Goal: Information Seeking & Learning: Learn about a topic

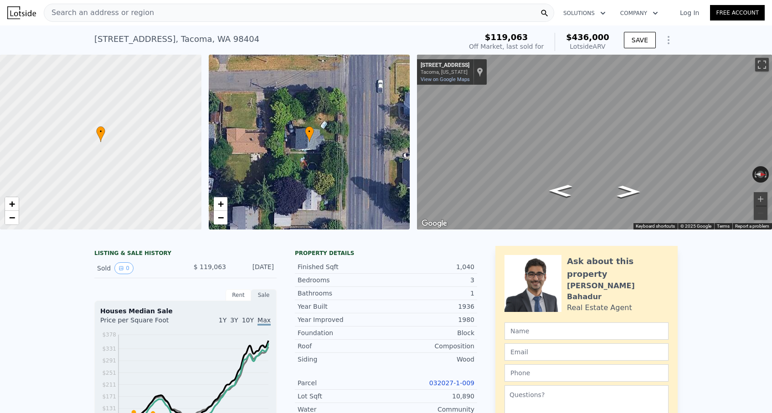
scroll to position [-1, 0]
click at [126, 13] on span "Search an address or region" at bounding box center [99, 12] width 110 height 11
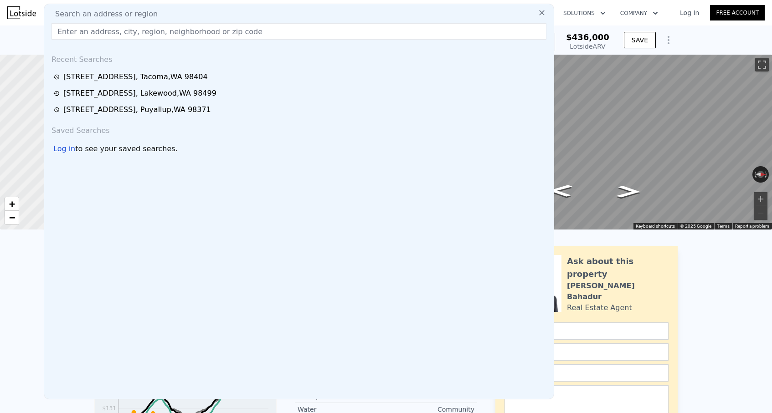
scroll to position [0, 0]
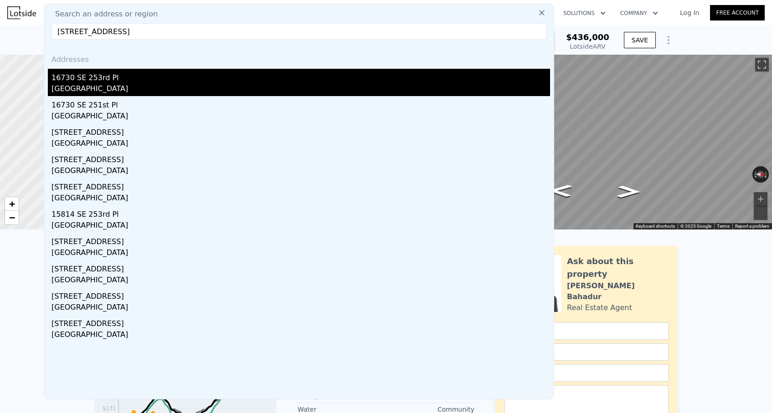
type input "[STREET_ADDRESS]"
click at [127, 83] on div "16730 SE 253rd Pl" at bounding box center [300, 76] width 498 height 15
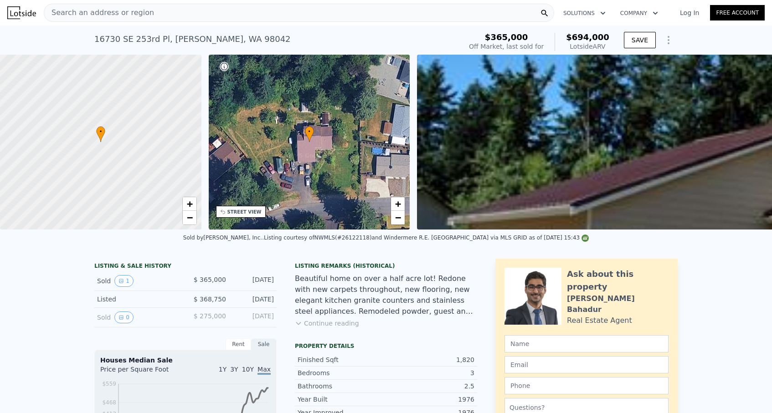
click at [109, 8] on span "Search an address or region" at bounding box center [99, 12] width 110 height 11
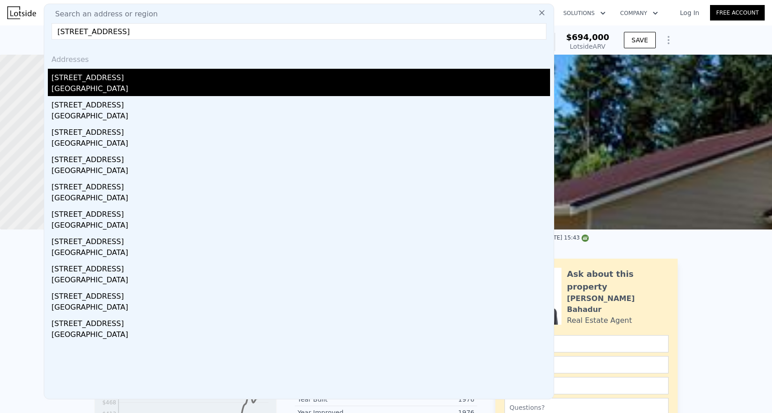
type input "[STREET_ADDRESS]"
click at [97, 78] on div "[STREET_ADDRESS]" at bounding box center [300, 76] width 498 height 15
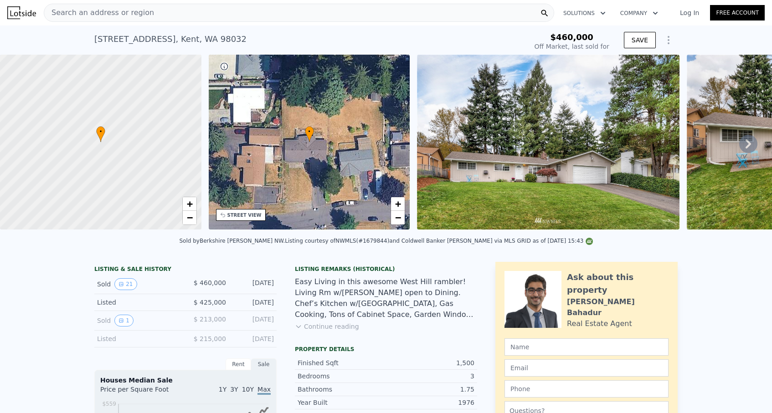
scroll to position [0, 0]
click at [108, 15] on span "Search an address or region" at bounding box center [99, 12] width 110 height 11
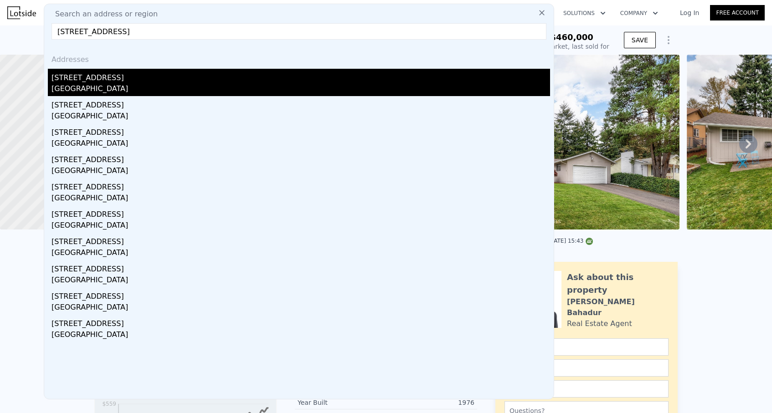
type input "[STREET_ADDRESS]"
click at [130, 86] on div "[GEOGRAPHIC_DATA]" at bounding box center [300, 89] width 498 height 13
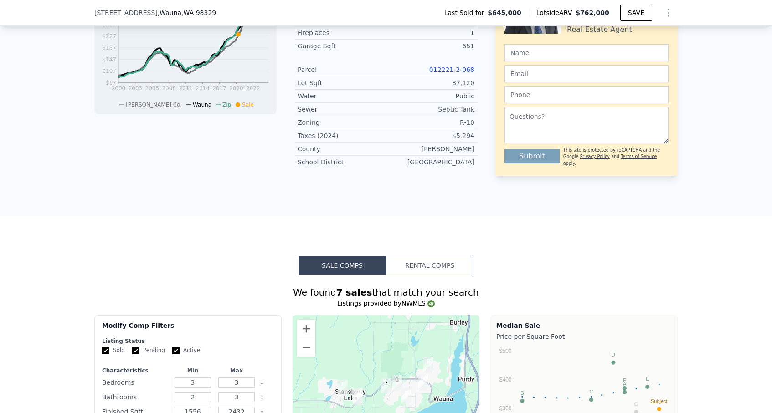
scroll to position [322, 0]
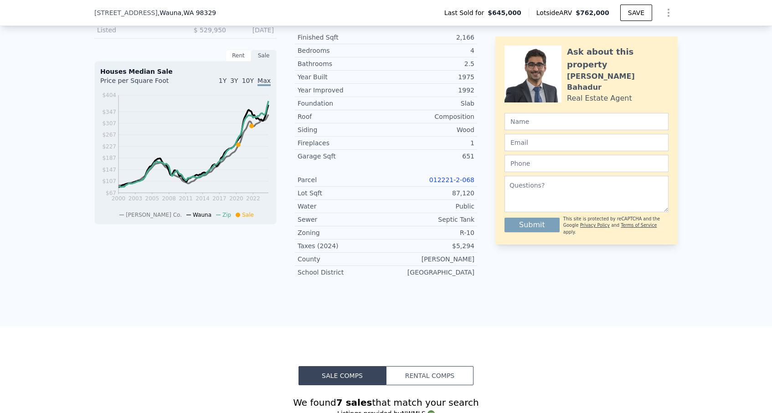
click at [452, 182] on link "012221-2-068" at bounding box center [451, 179] width 45 height 7
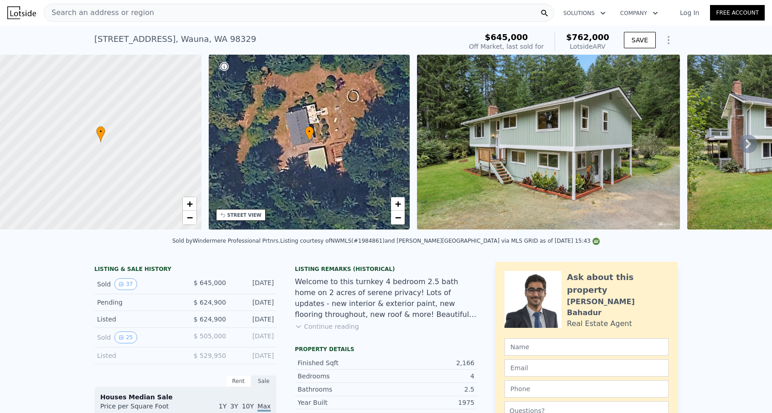
scroll to position [0, 0]
click at [121, 7] on div "Search an address or region" at bounding box center [99, 12] width 110 height 17
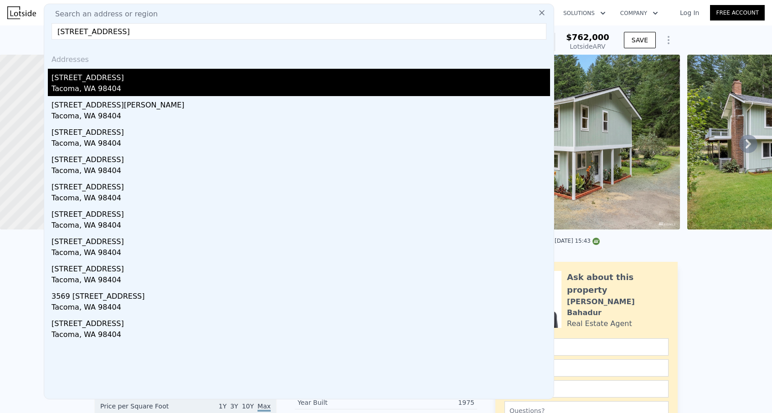
type input "[STREET_ADDRESS]"
click at [111, 87] on div "Tacoma, WA 98404" at bounding box center [300, 89] width 498 height 13
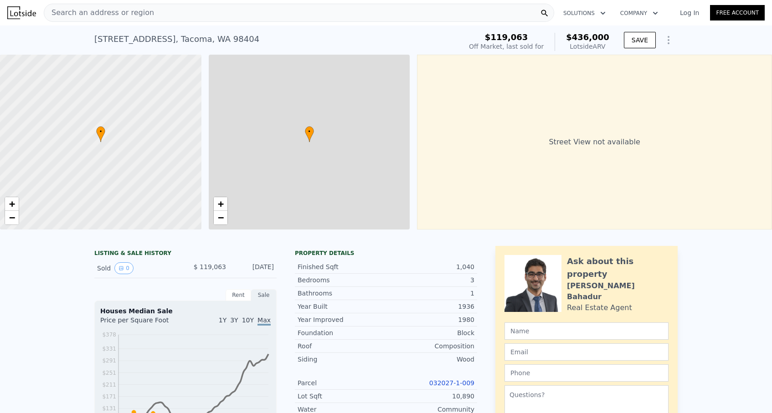
type input "$ 436,000"
type input "5"
type input "2"
type input "4"
type input "1"
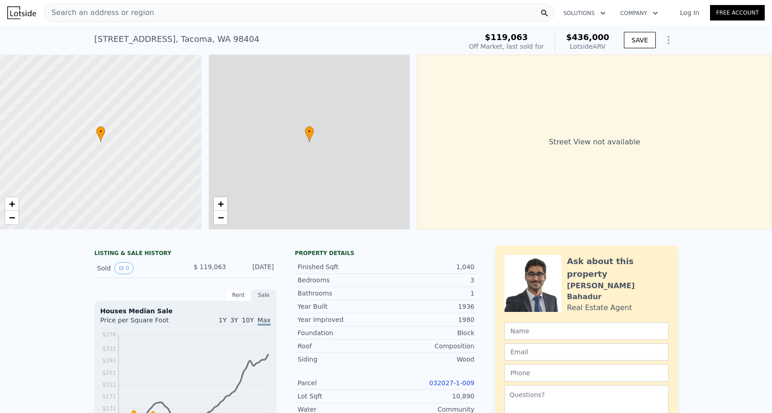
type input "2.75"
type input "780"
type input "1432"
type input "6612"
type input "12650"
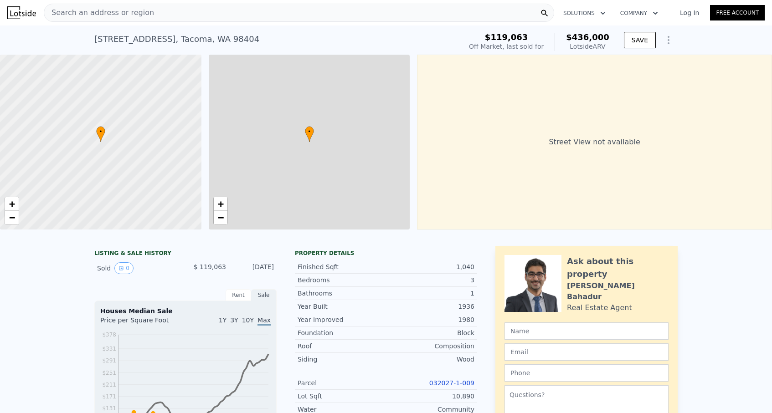
type input "$ 275,685"
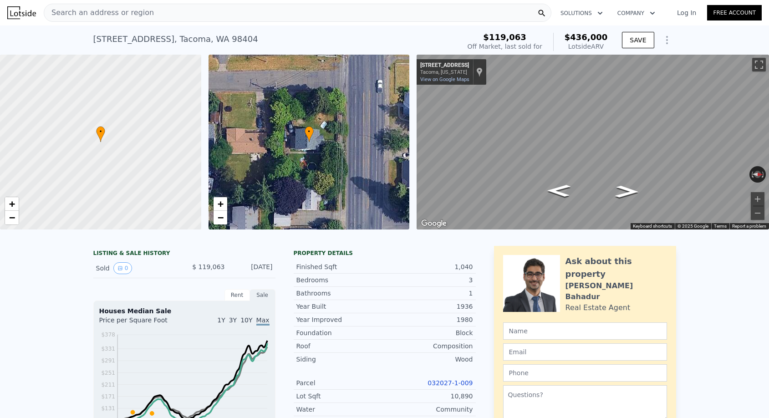
click at [111, 19] on div "Search an address or region" at bounding box center [99, 12] width 110 height 17
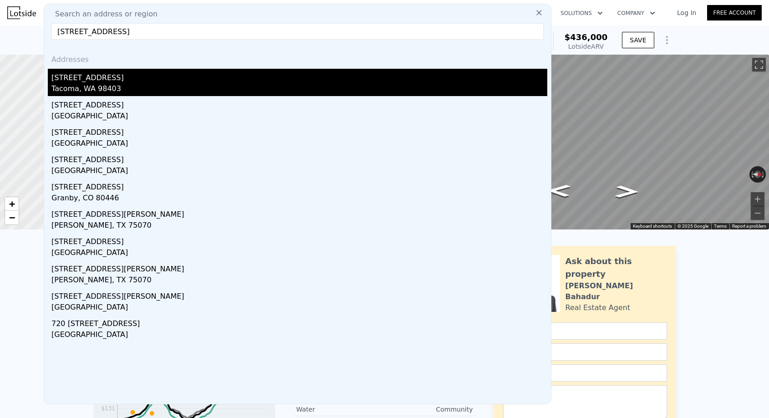
type input "[STREET_ADDRESS]"
click at [120, 76] on div "[STREET_ADDRESS]" at bounding box center [299, 76] width 496 height 15
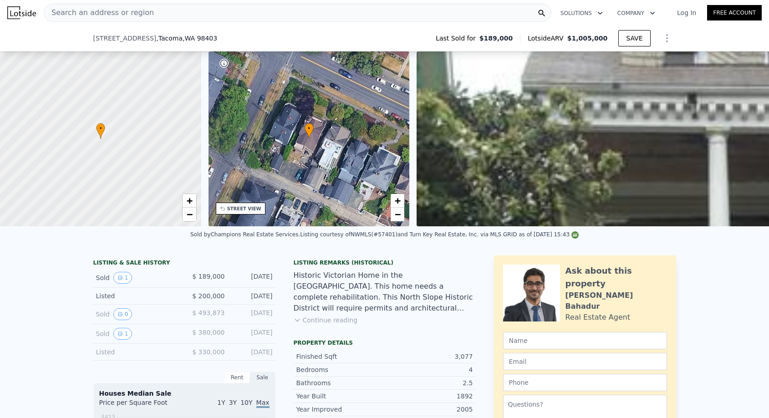
scroll to position [82, 0]
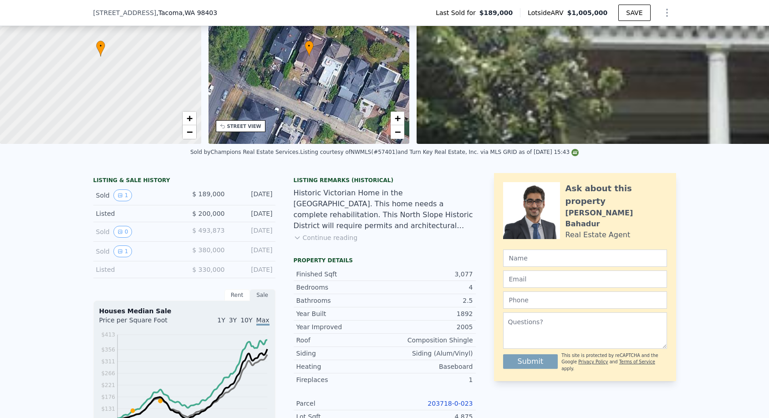
click at [446, 403] on link "203718-0-023" at bounding box center [450, 403] width 45 height 7
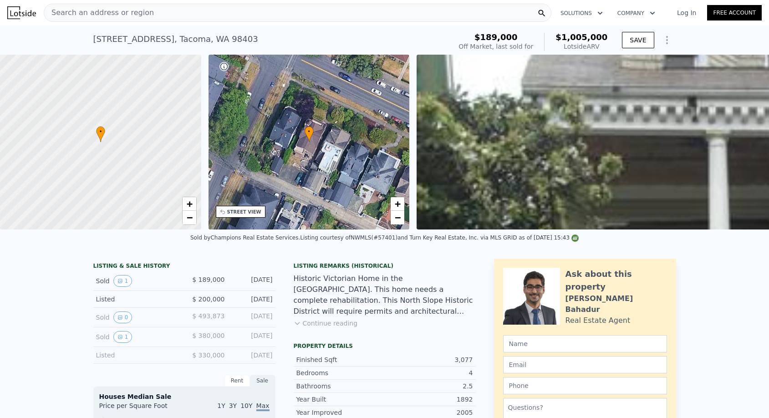
scroll to position [0, 0]
click at [126, 15] on span "Search an address or region" at bounding box center [99, 12] width 110 height 11
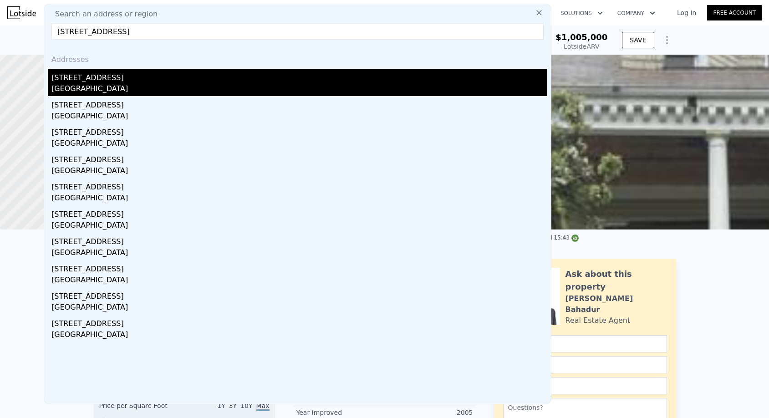
type input "[STREET_ADDRESS]"
click at [112, 77] on div "[STREET_ADDRESS]" at bounding box center [299, 76] width 496 height 15
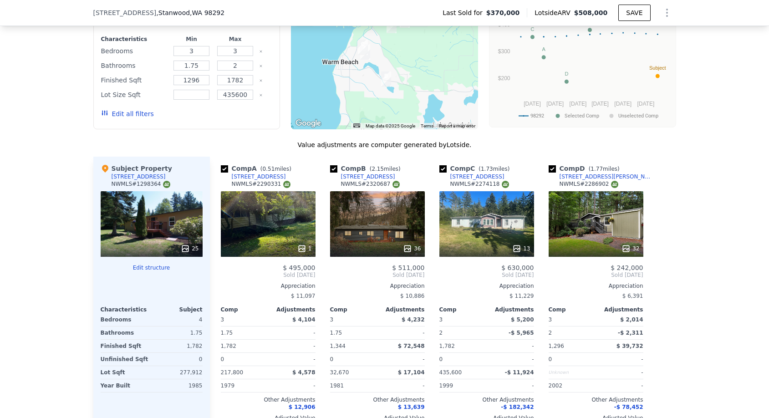
scroll to position [831, 0]
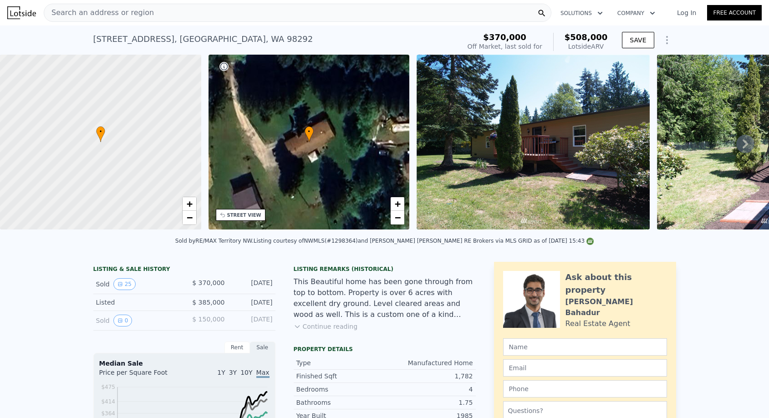
click at [213, 12] on div "Search an address or region" at bounding box center [298, 13] width 508 height 18
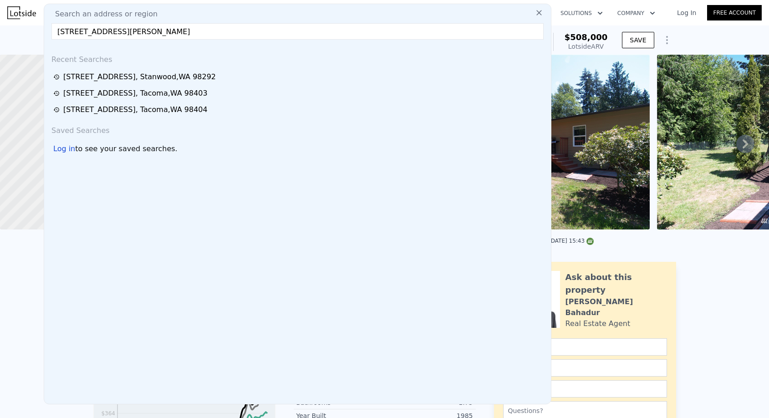
scroll to position [0, 0]
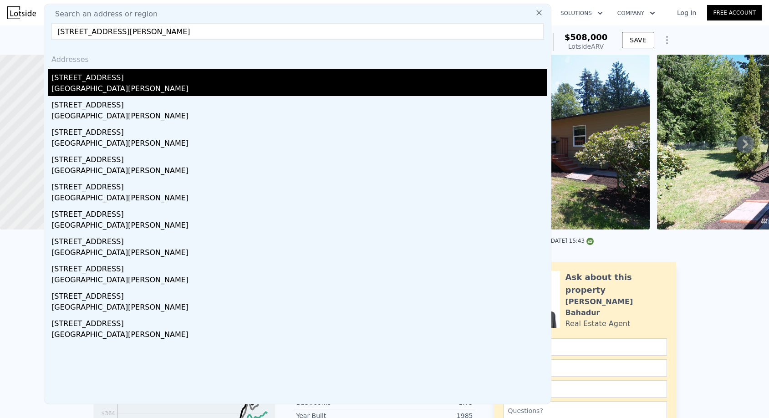
type input "[STREET_ADDRESS][PERSON_NAME]"
click at [183, 87] on div "[GEOGRAPHIC_DATA][PERSON_NAME]" at bounding box center [299, 89] width 496 height 13
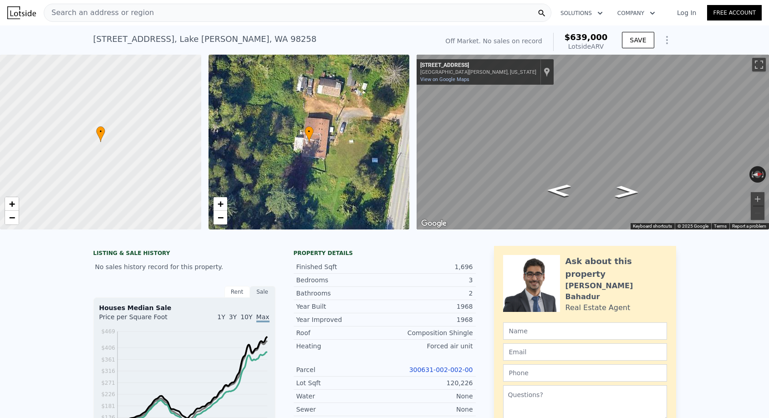
click at [421, 371] on link "300631-002-002-00" at bounding box center [441, 369] width 64 height 7
click at [433, 364] on div "Parcel 300631-002-002-00" at bounding box center [385, 369] width 182 height 13
click at [428, 371] on link "300631-002-002-00" at bounding box center [441, 369] width 64 height 7
click at [201, 12] on div "Search an address or region" at bounding box center [298, 13] width 508 height 18
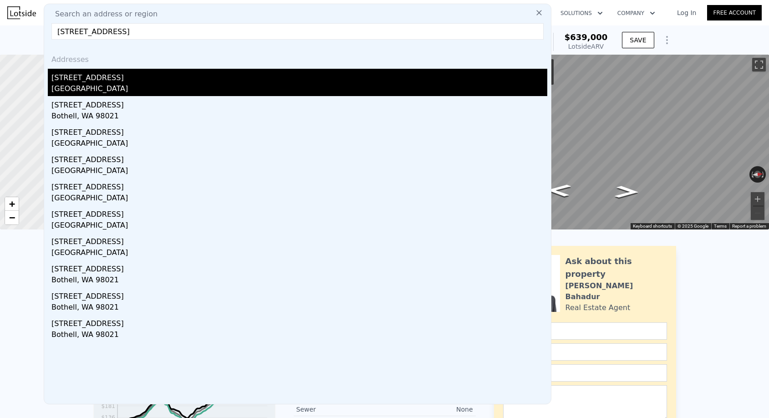
type input "[STREET_ADDRESS]"
click at [108, 74] on div "[STREET_ADDRESS]" at bounding box center [299, 76] width 496 height 15
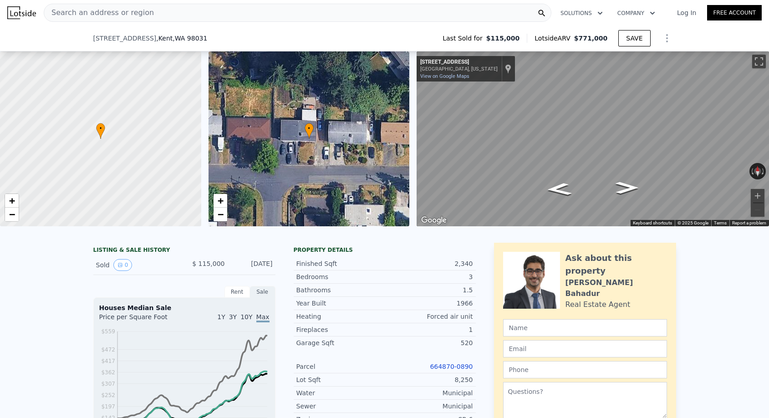
scroll to position [181, 0]
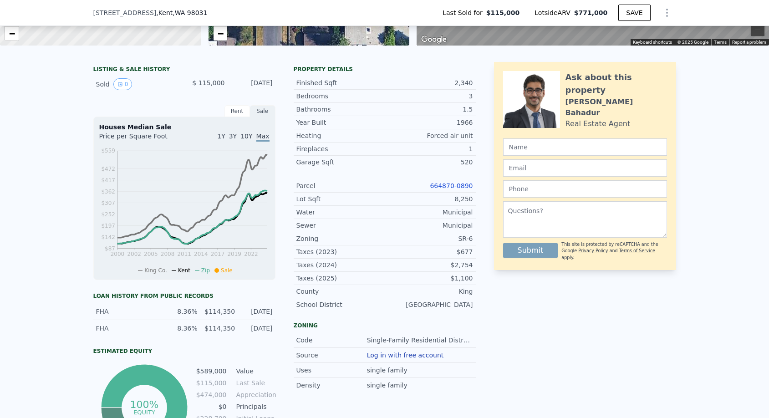
click at [437, 182] on link "664870-0890" at bounding box center [451, 185] width 43 height 7
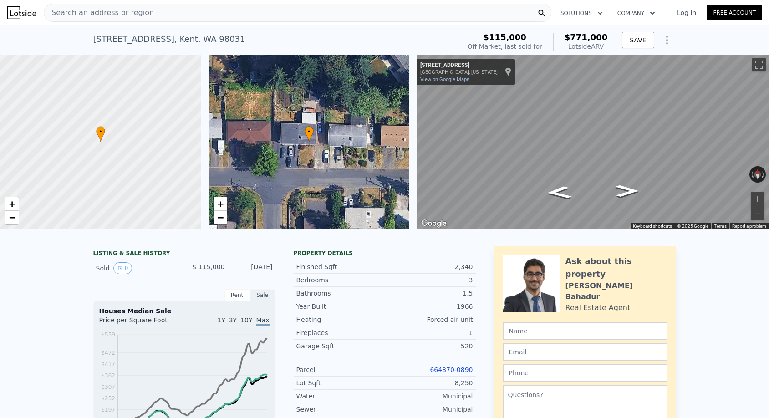
scroll to position [0, 0]
click at [98, 12] on span "Search an address or region" at bounding box center [99, 12] width 110 height 11
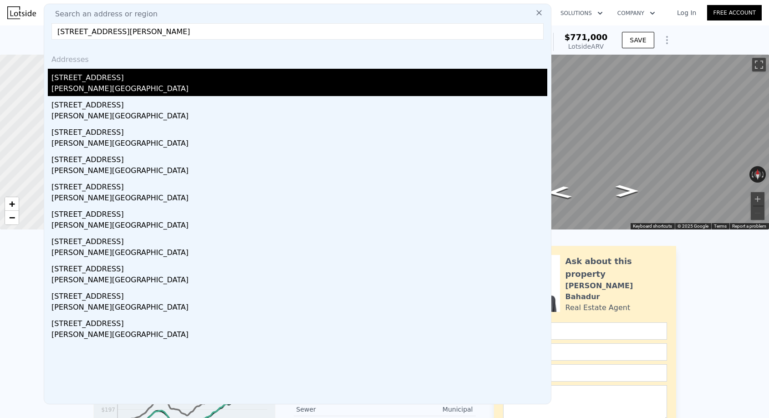
type input "[STREET_ADDRESS][PERSON_NAME]"
click at [123, 76] on div "[STREET_ADDRESS]" at bounding box center [299, 76] width 496 height 15
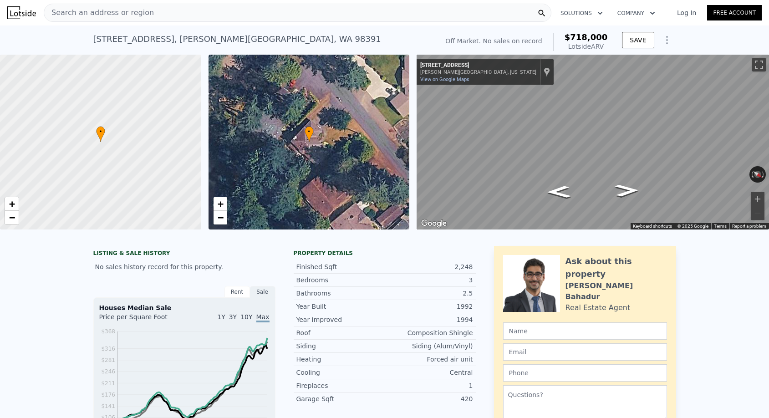
scroll to position [215, 0]
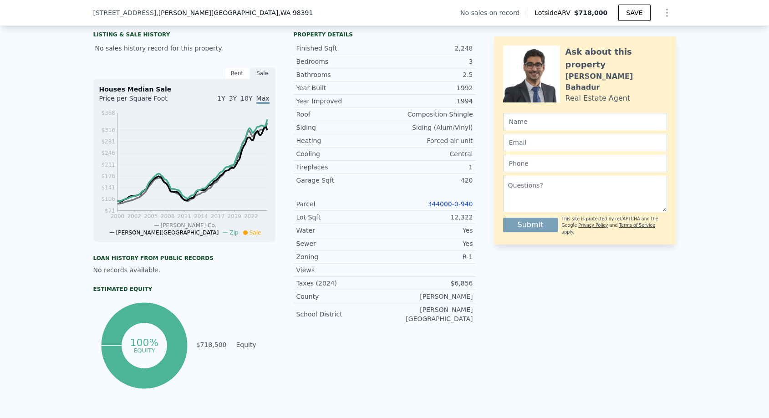
click at [443, 204] on link "344000-0-940" at bounding box center [450, 203] width 45 height 7
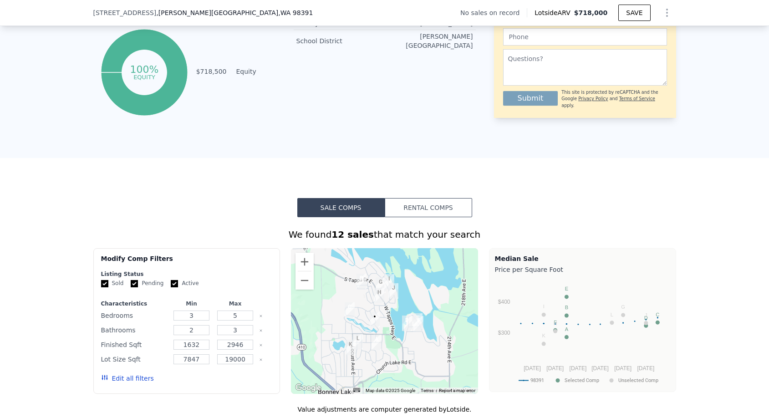
scroll to position [823, 0]
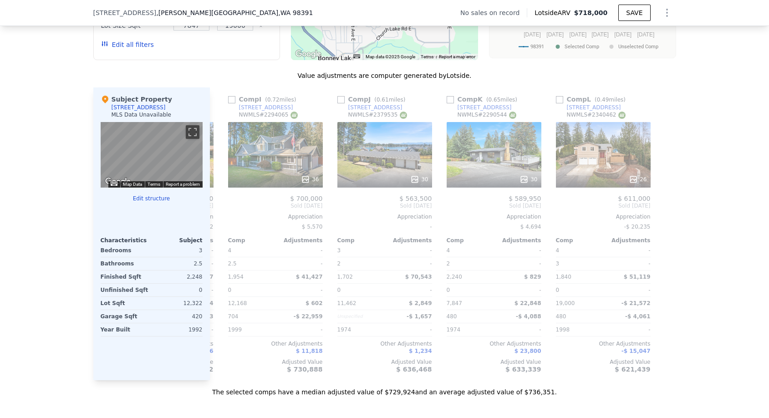
click at [669, 14] on icon "Show Options" at bounding box center [667, 12] width 11 height 11
click at [623, 36] on div "Edit Structure" at bounding box center [625, 36] width 102 height 18
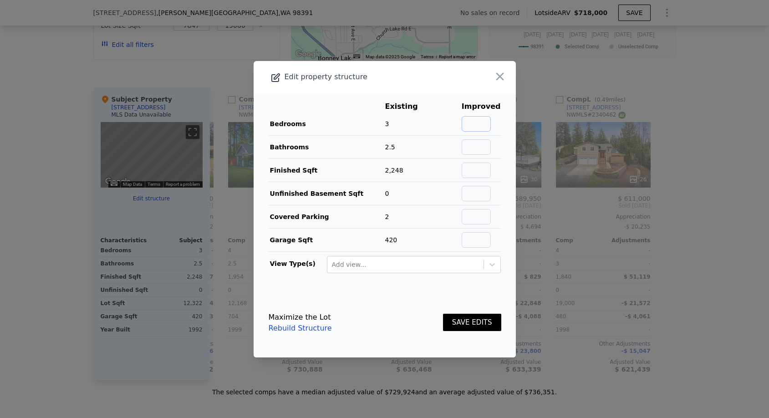
click at [486, 121] on input "text" at bounding box center [476, 123] width 29 height 15
type input "4"
click at [483, 149] on input "text" at bounding box center [476, 146] width 29 height 15
type input "3"
click at [481, 169] on input "text" at bounding box center [476, 170] width 29 height 15
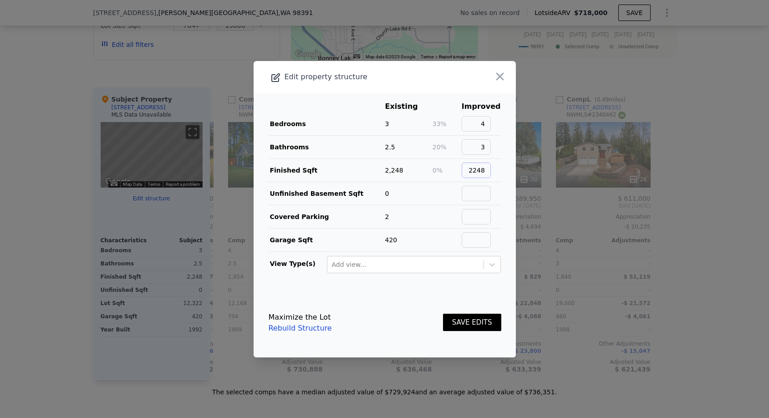
type input "2248"
click at [478, 192] on input "text" at bounding box center [476, 193] width 29 height 15
type input "0"
click at [479, 216] on input "text" at bounding box center [476, 216] width 29 height 15
type input "2"
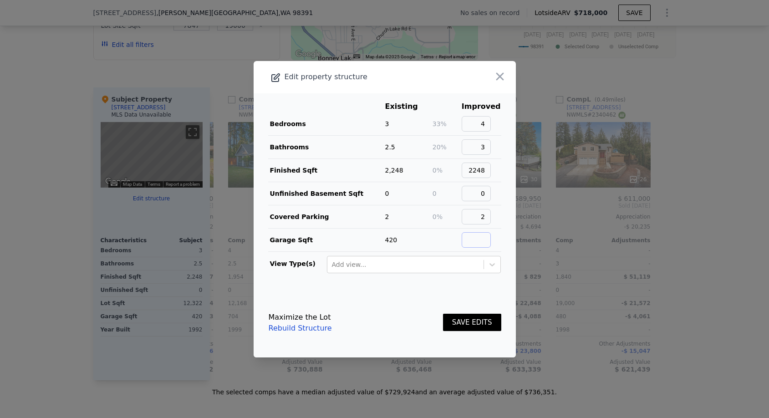
click at [481, 238] on input "text" at bounding box center [476, 239] width 29 height 15
type input "420"
click at [474, 325] on button "SAVE EDITS" at bounding box center [472, 323] width 58 height 18
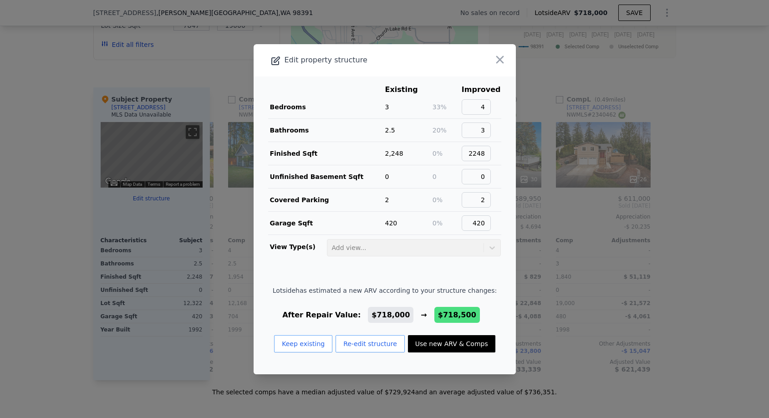
click at [460, 341] on button "Use new ARV & Comps" at bounding box center [451, 343] width 87 height 17
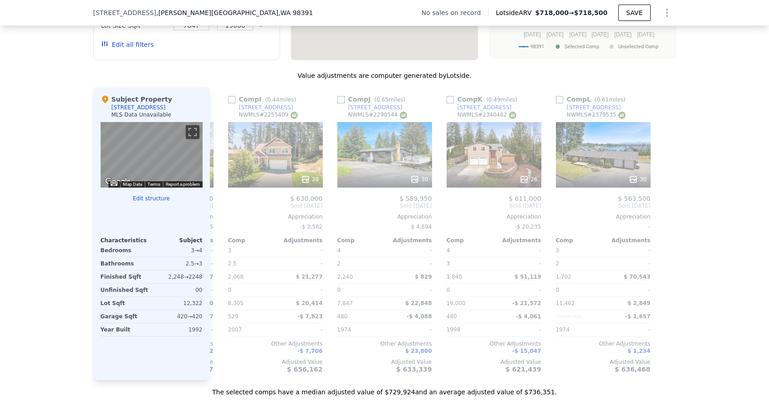
type input "$ 718,500"
type input "$ 30,460"
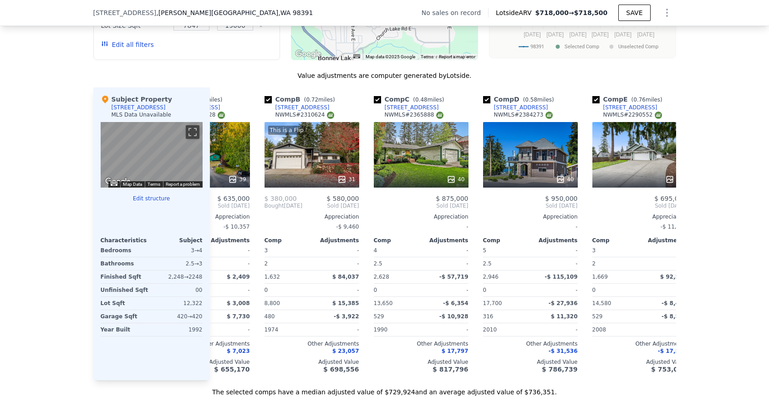
scroll to position [0, 60]
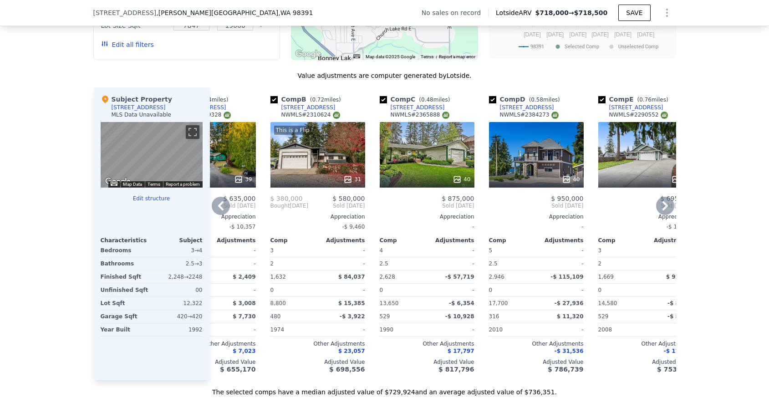
click at [421, 169] on div "40" at bounding box center [427, 155] width 95 height 66
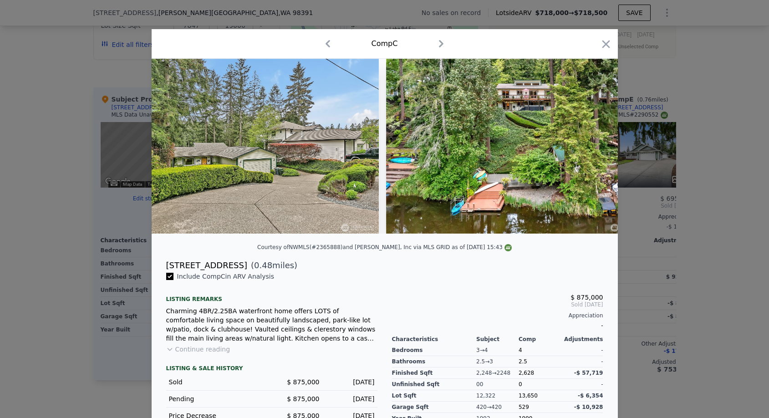
scroll to position [0, 456]
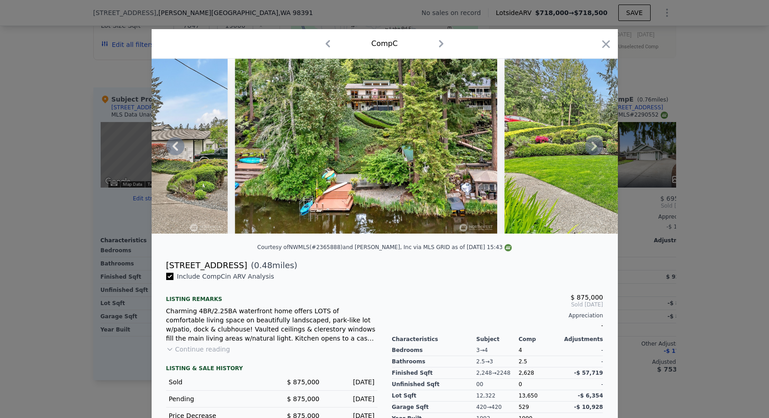
click at [381, 128] on img at bounding box center [366, 146] width 263 height 175
click at [373, 140] on img at bounding box center [366, 146] width 263 height 175
click at [604, 40] on icon "button" at bounding box center [606, 44] width 13 height 13
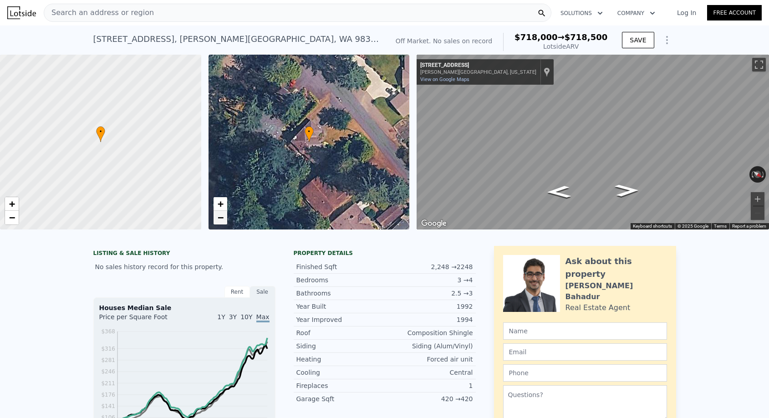
click at [219, 223] on span "−" at bounding box center [220, 217] width 6 height 11
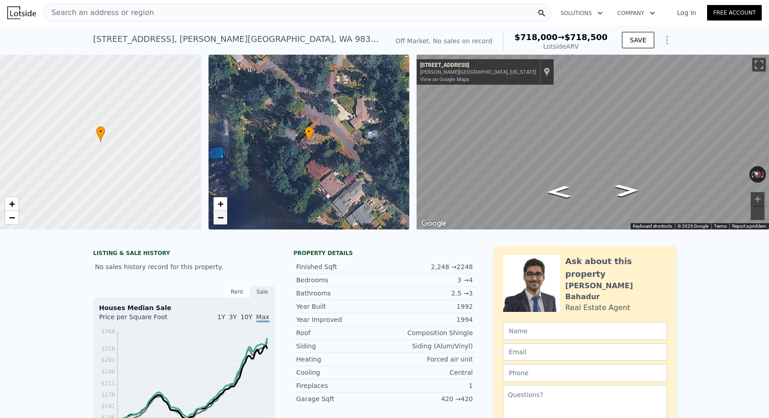
click at [219, 223] on span "−" at bounding box center [220, 217] width 6 height 11
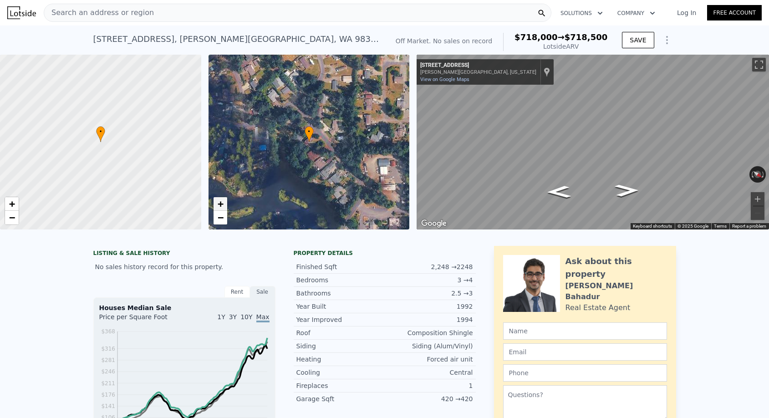
click at [214, 211] on link "+" at bounding box center [221, 204] width 14 height 14
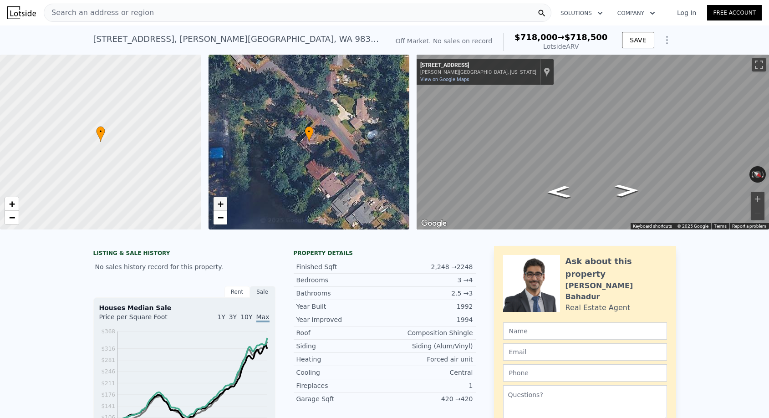
click at [214, 211] on link "+" at bounding box center [221, 204] width 14 height 14
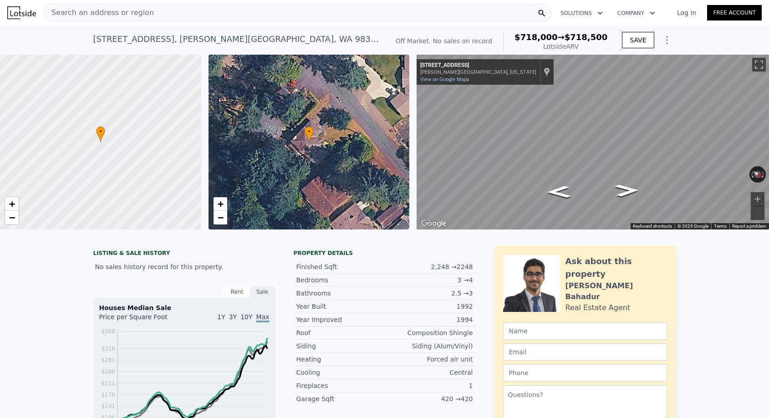
scroll to position [-2, 0]
click at [123, 15] on span "Search an address or region" at bounding box center [99, 12] width 110 height 11
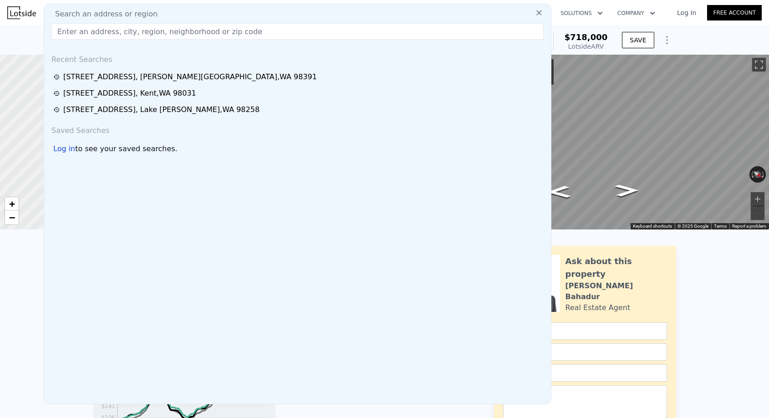
type input "$ 718,000"
type input "$ 29,998"
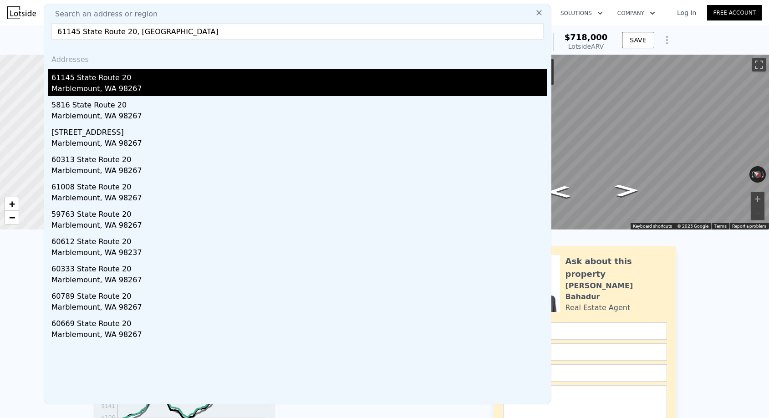
type input "61145 State Route 20, [GEOGRAPHIC_DATA]"
click at [127, 78] on div "61145 State Route 20" at bounding box center [299, 76] width 496 height 15
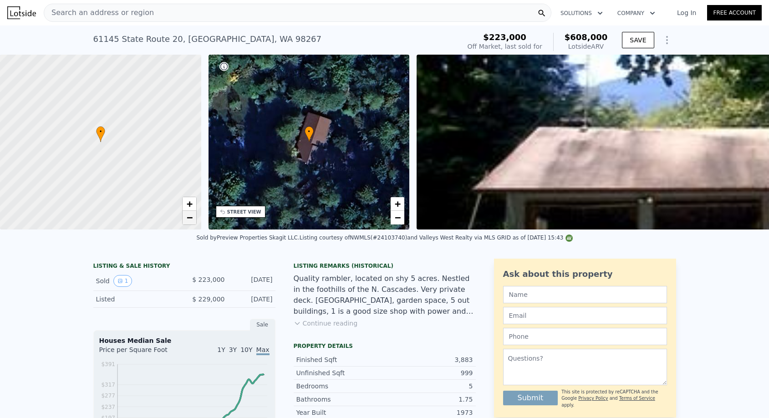
click at [186, 221] on span "−" at bounding box center [189, 217] width 6 height 11
click at [189, 209] on span "+" at bounding box center [189, 203] width 6 height 11
click at [190, 213] on span "−" at bounding box center [189, 217] width 6 height 11
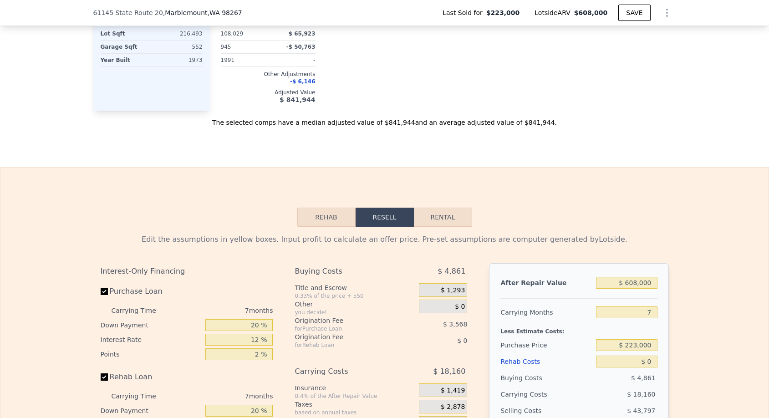
scroll to position [1205, 0]
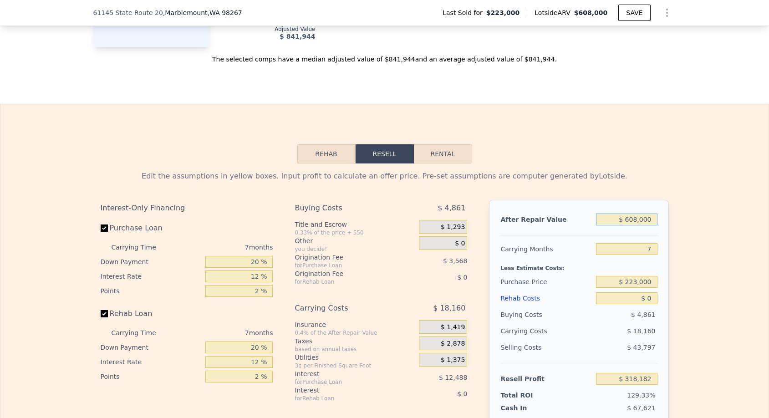
click at [638, 222] on input "$ 608,000" at bounding box center [626, 220] width 61 height 12
click at [627, 222] on input "$ 608,000" at bounding box center [626, 220] width 61 height 12
click at [631, 222] on input "$ 608,000" at bounding box center [626, 220] width 61 height 12
type input "$ 08,000"
type input "-$ 237,740"
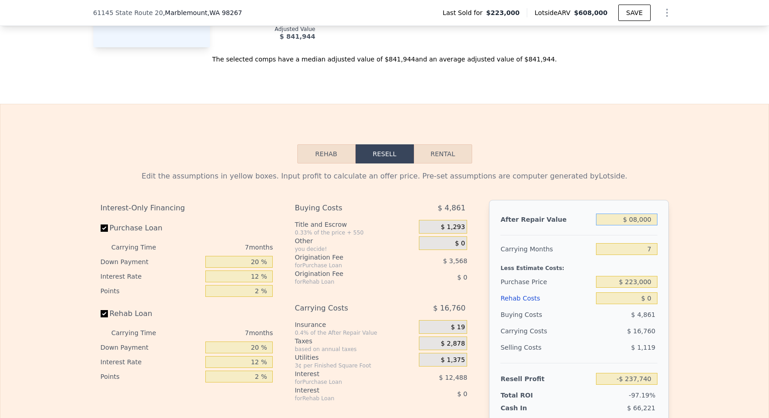
type input "$ 708,000"
type input "$ 410,836"
type input "$ 708,000"
click at [654, 253] on input "7" at bounding box center [626, 249] width 61 height 12
type input "3"
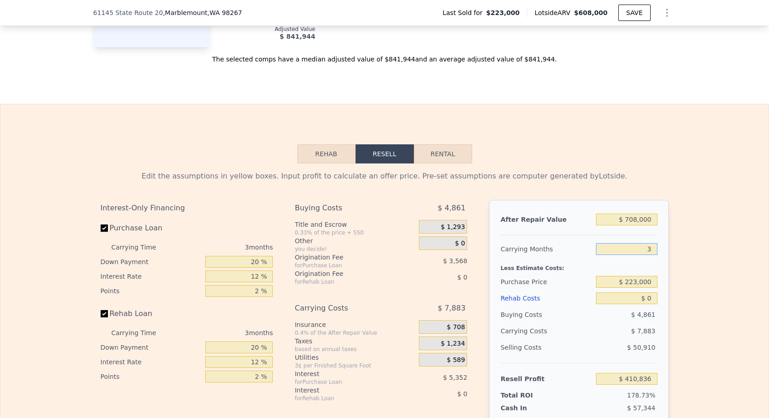
type input "$ 421,346"
type input "3"
click at [636, 286] on input "$ 223,000" at bounding box center [626, 282] width 61 height 12
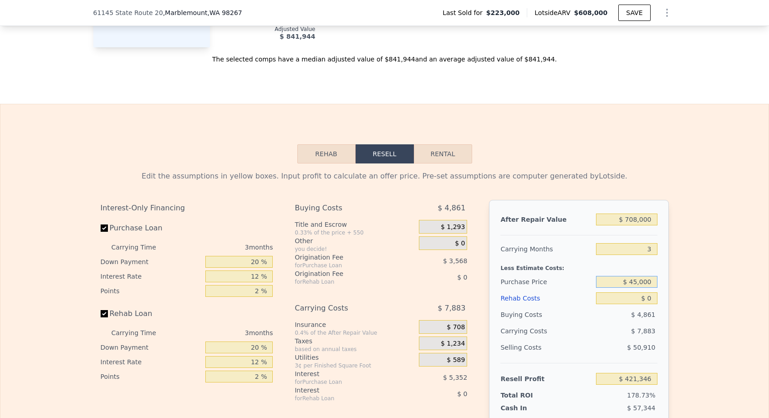
type input "$ 450,000"
type input "$ 184,510"
click at [652, 297] on input "$ 0" at bounding box center [626, 298] width 61 height 12
type input "$ 1"
type input "$ 184,509"
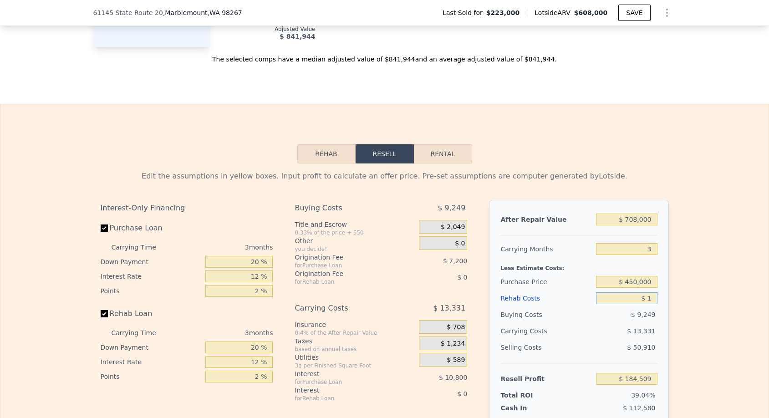
type input "$ 10"
type input "$ 184,500"
type input "$ 100"
type input "$ 184,405"
type input "$ 1,000"
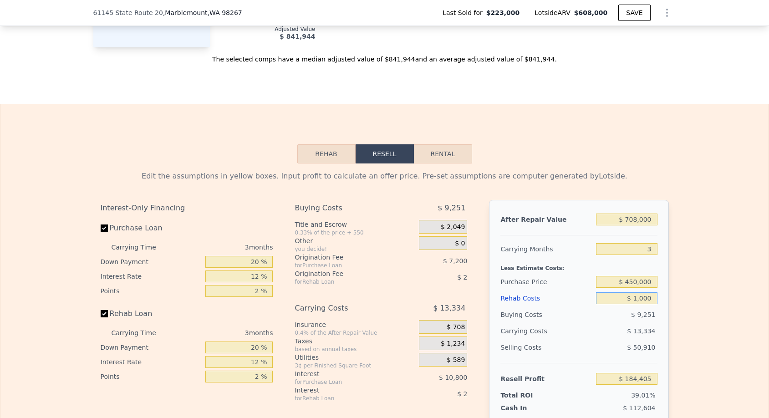
type input "$ 183,470"
type input "$ 10,000"
type input "$ 174,110"
type input "$ 100,000"
type input "$ 80,510"
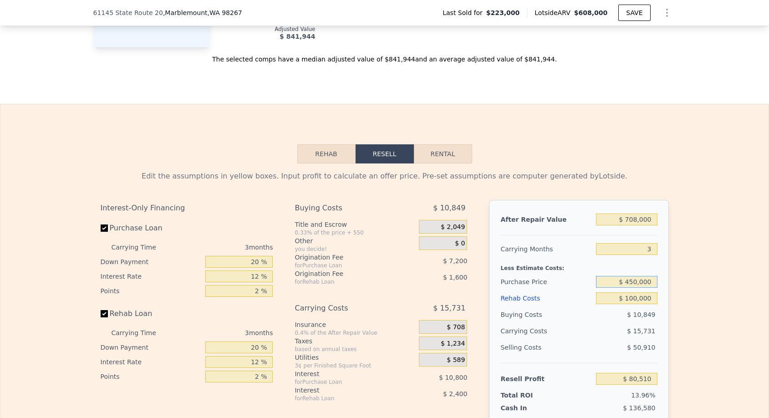
click at [633, 286] on input "$ 450,000" at bounding box center [626, 282] width 61 height 12
click at [633, 287] on input "$ 450,000" at bounding box center [626, 282] width 61 height 12
click at [634, 286] on input "$ 450,000" at bounding box center [626, 282] width 61 height 12
click at [634, 281] on input "$ 450,000" at bounding box center [626, 282] width 61 height 12
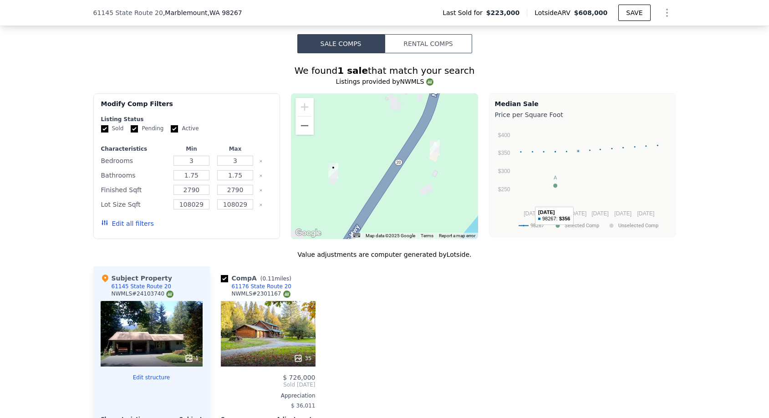
scroll to position [706, 0]
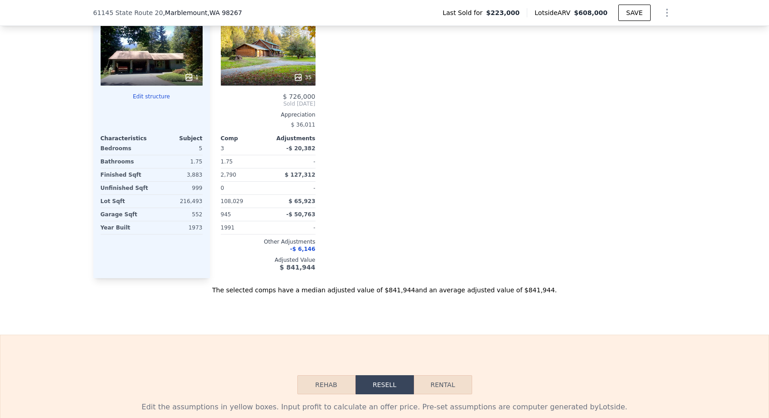
type input "$ 608,000"
type input "7"
type input "$ 0"
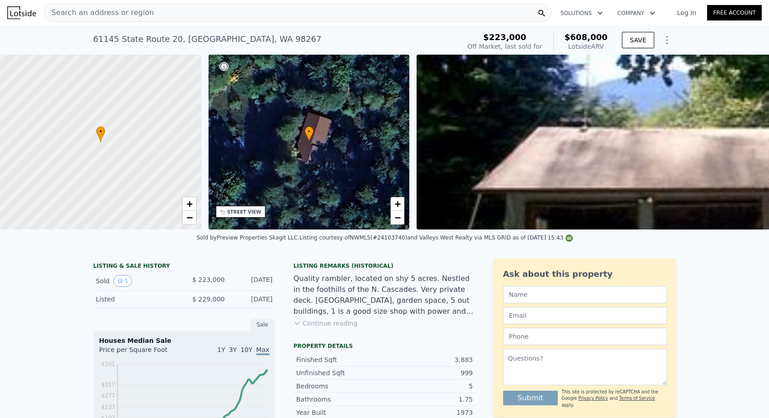
scroll to position [0, 0]
click at [398, 218] on span "−" at bounding box center [398, 217] width 6 height 11
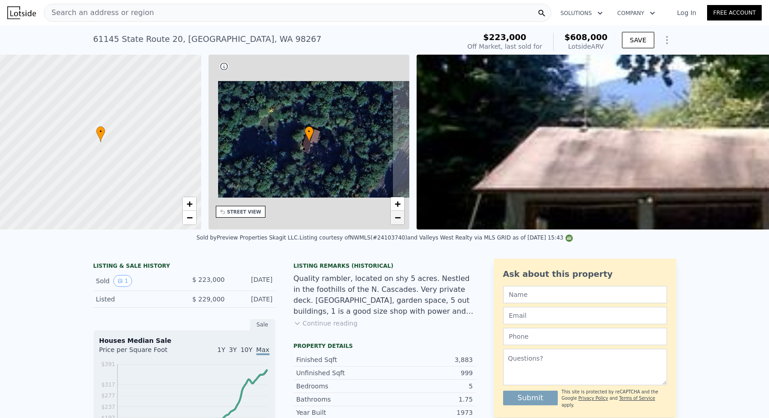
click at [398, 218] on span "−" at bounding box center [398, 217] width 6 height 11
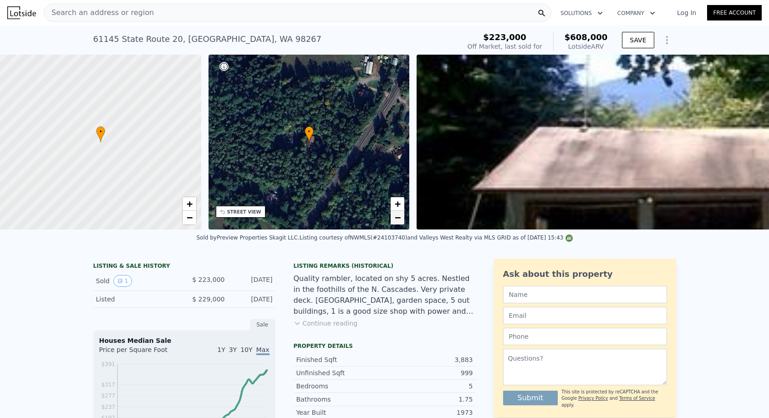
click at [398, 218] on span "−" at bounding box center [398, 217] width 6 height 11
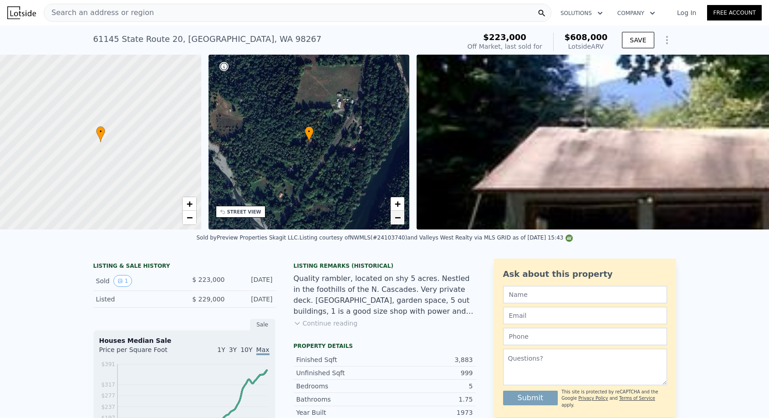
click at [398, 218] on span "−" at bounding box center [398, 217] width 6 height 11
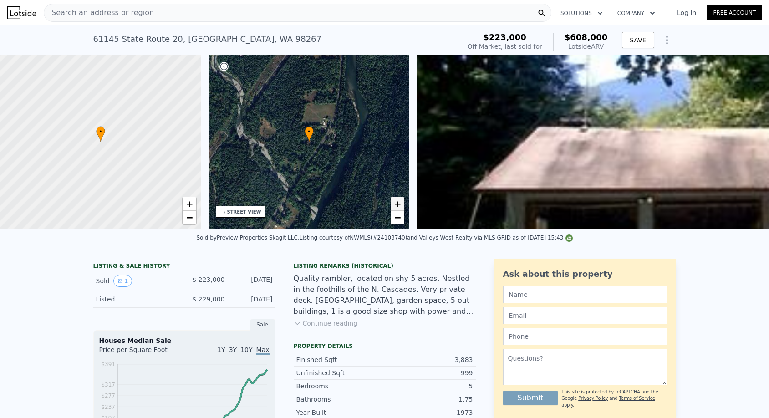
click at [396, 204] on span "+" at bounding box center [398, 203] width 6 height 11
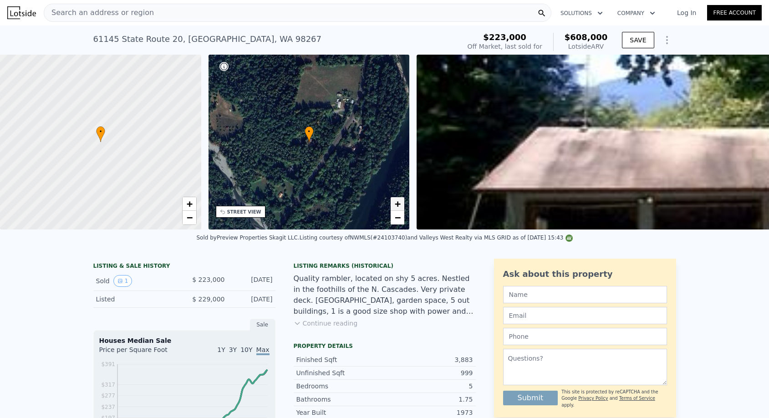
click at [396, 204] on span "+" at bounding box center [398, 203] width 6 height 11
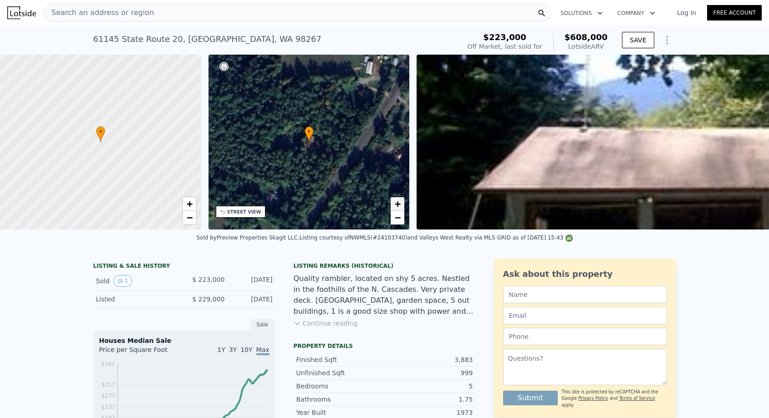
click at [396, 204] on span "+" at bounding box center [398, 203] width 6 height 11
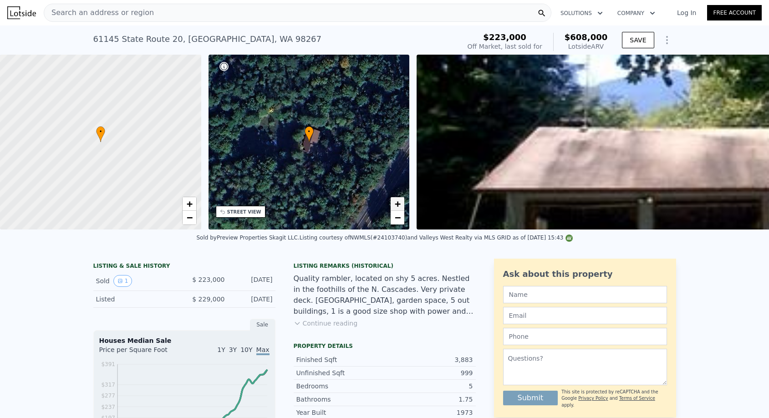
click at [396, 204] on span "+" at bounding box center [398, 203] width 6 height 11
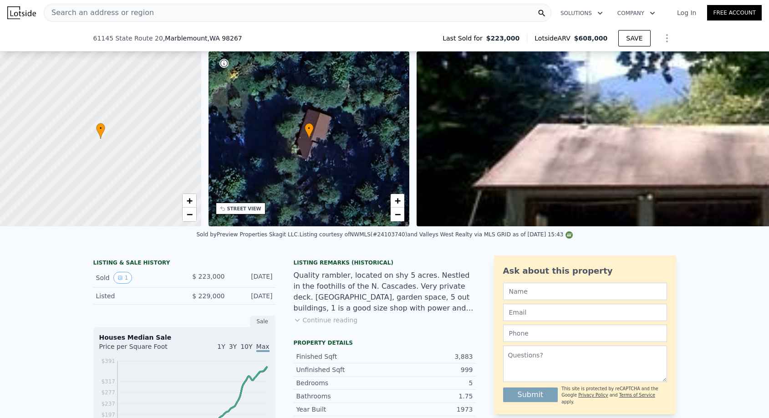
scroll to position [148, 0]
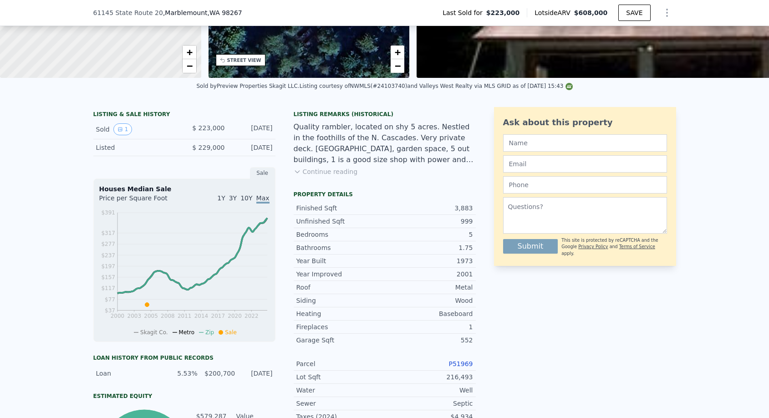
click at [458, 360] on link "P51969" at bounding box center [461, 363] width 24 height 7
type input "$ 318,182"
